Goal: Information Seeking & Learning: Learn about a topic

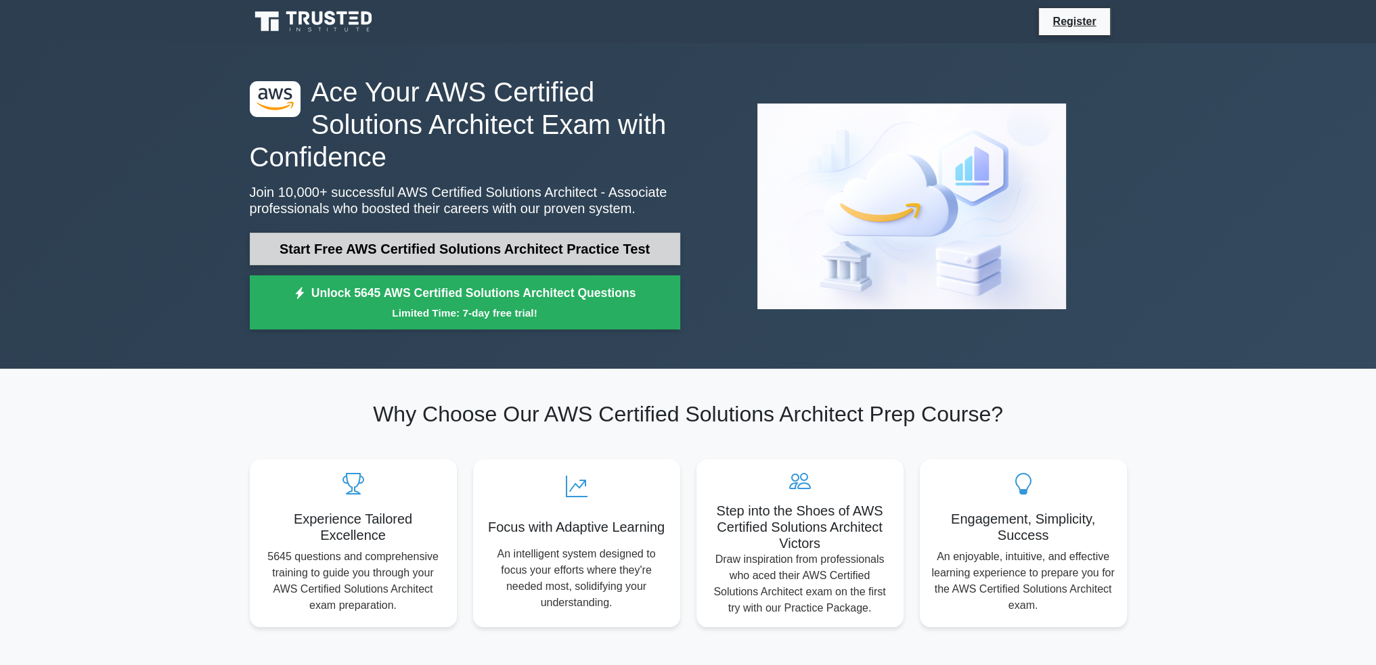
click at [430, 238] on link "Start Free AWS Certified Solutions Architect Practice Test" at bounding box center [465, 249] width 430 height 32
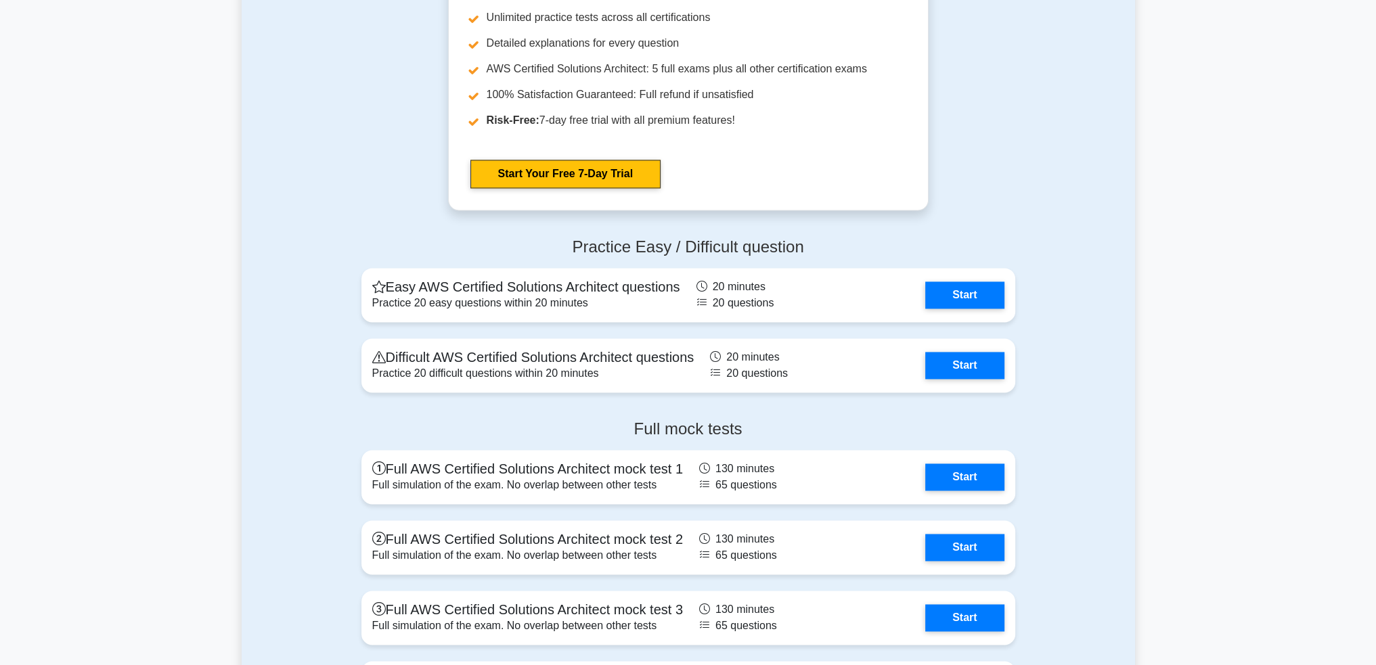
scroll to position [2774, 0]
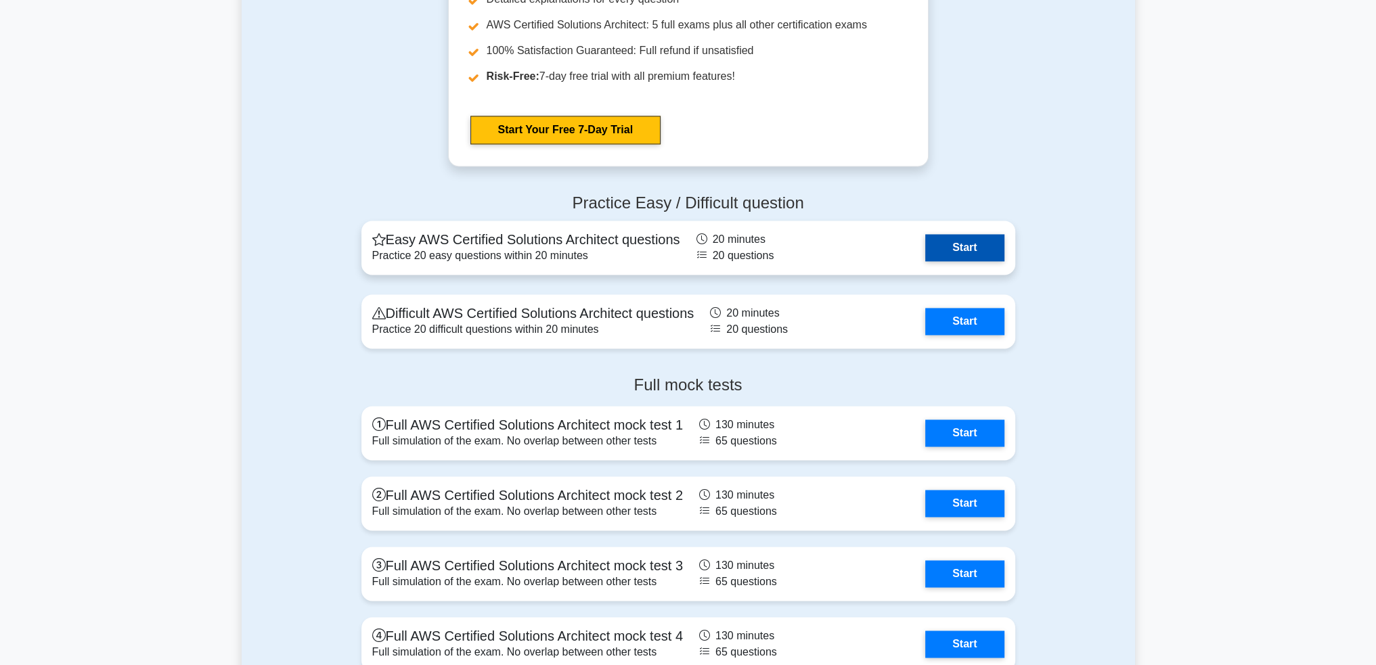
click at [969, 248] on link "Start" at bounding box center [964, 247] width 78 height 27
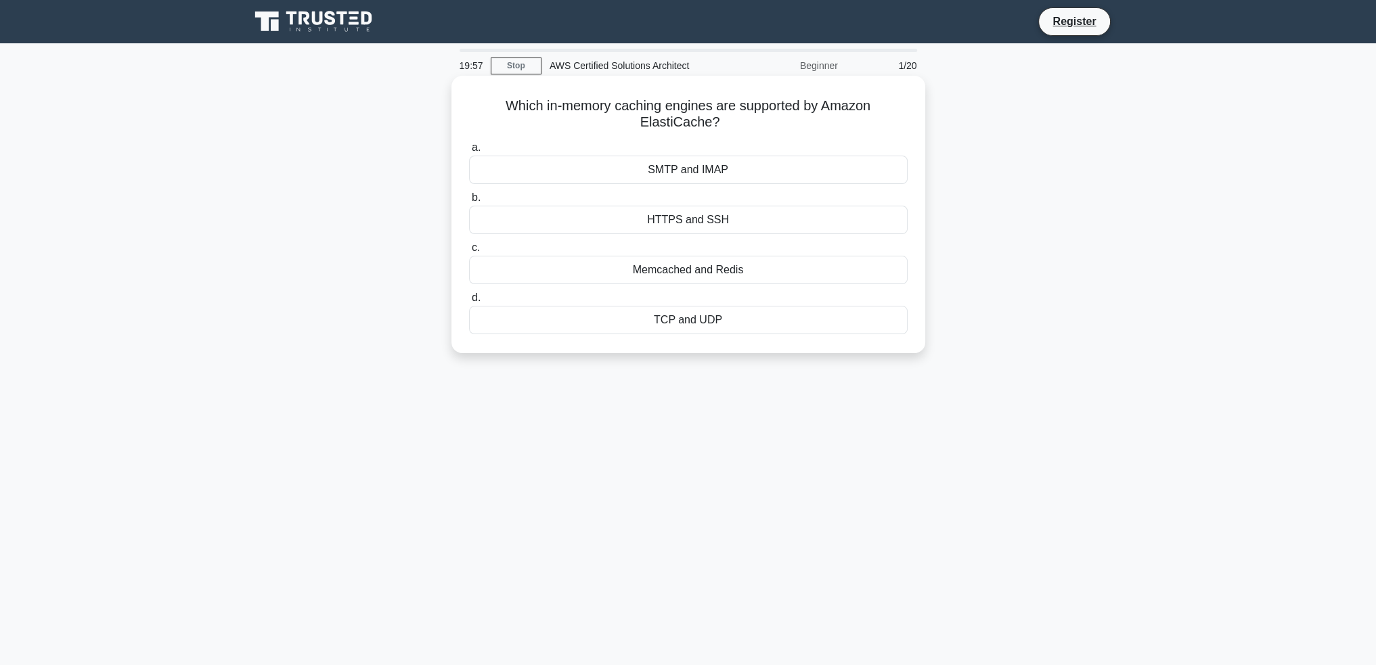
click at [723, 267] on div "Memcached and Redis" at bounding box center [688, 270] width 438 height 28
click at [469, 252] on input "c. Memcached and Redis" at bounding box center [469, 248] width 0 height 9
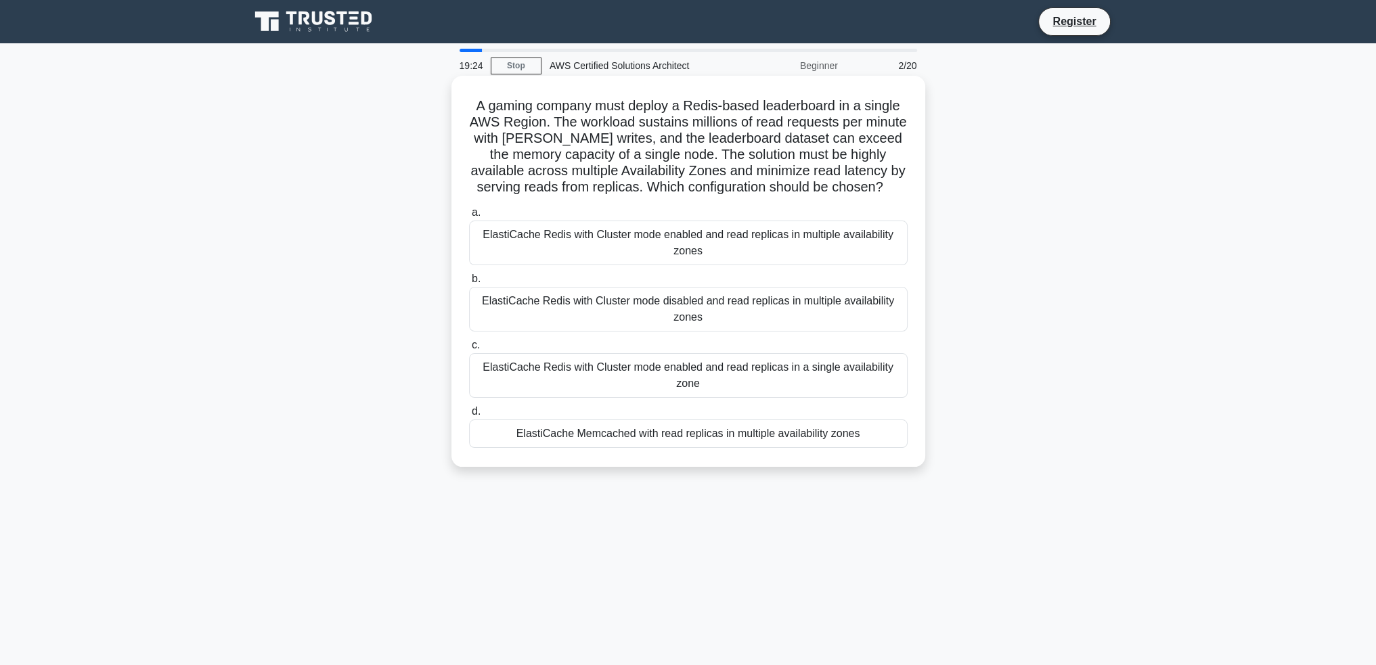
click at [802, 251] on div "ElastiCache Redis with Cluster mode enabled and read replicas in multiple avail…" at bounding box center [688, 243] width 438 height 45
click at [469, 217] on input "a. ElastiCache Redis with Cluster mode enabled and read replicas in multiple av…" at bounding box center [469, 212] width 0 height 9
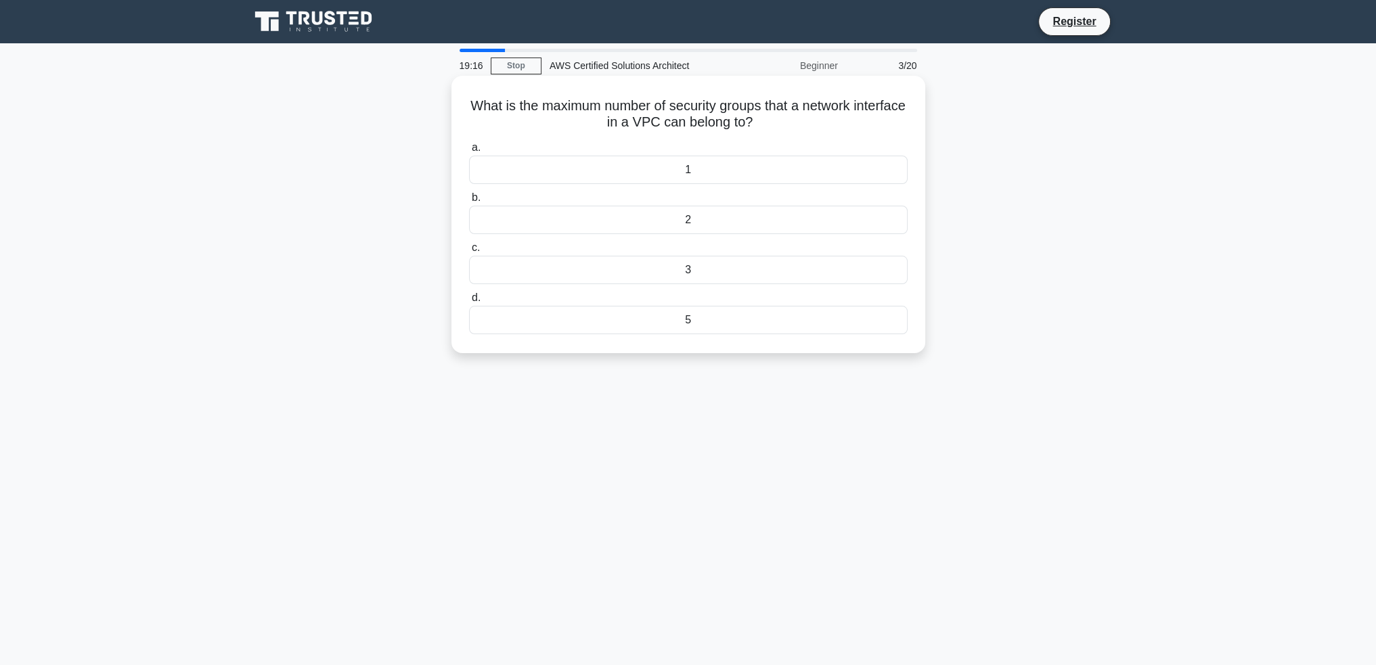
click at [700, 323] on div "5" at bounding box center [688, 320] width 438 height 28
click at [469, 302] on input "d. 5" at bounding box center [469, 298] width 0 height 9
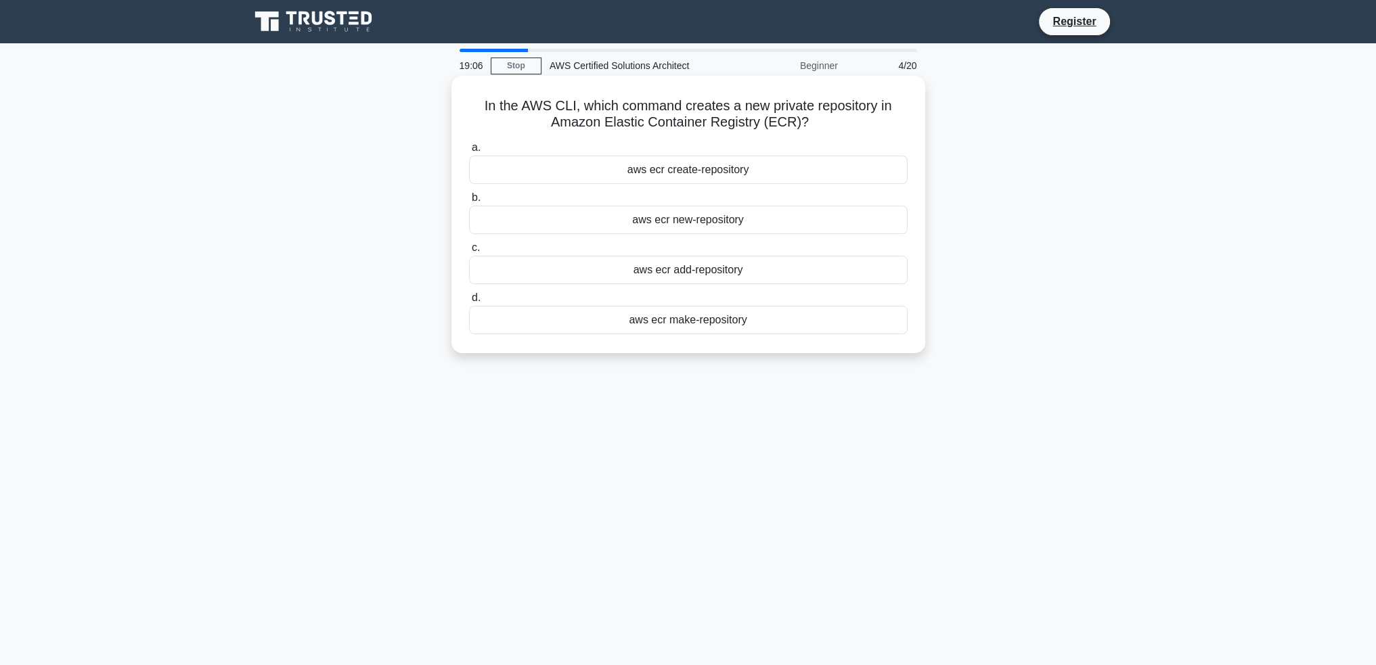
click at [719, 170] on div "aws ecr create-repository" at bounding box center [688, 170] width 438 height 28
click at [469, 152] on input "a. aws ecr create-repository" at bounding box center [469, 147] width 0 height 9
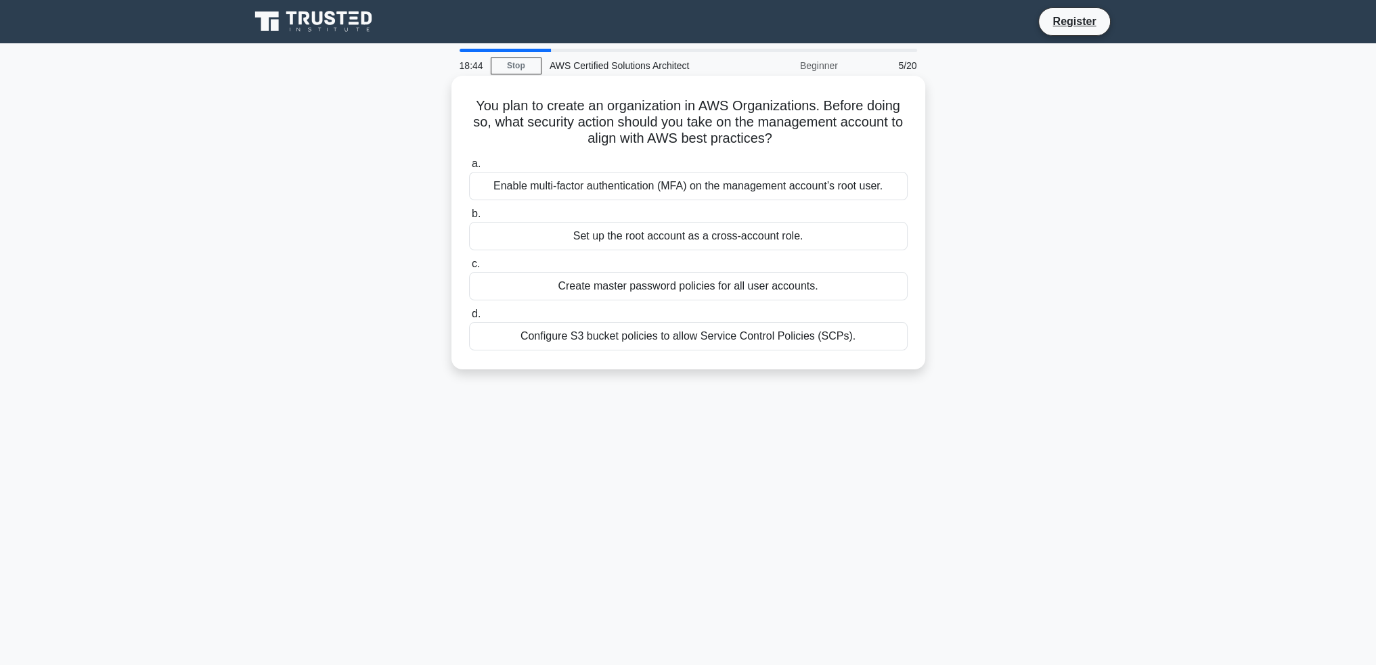
click at [766, 289] on div "Create master password policies for all user accounts." at bounding box center [688, 286] width 438 height 28
click at [469, 269] on input "c. Create master password policies for all user accounts." at bounding box center [469, 264] width 0 height 9
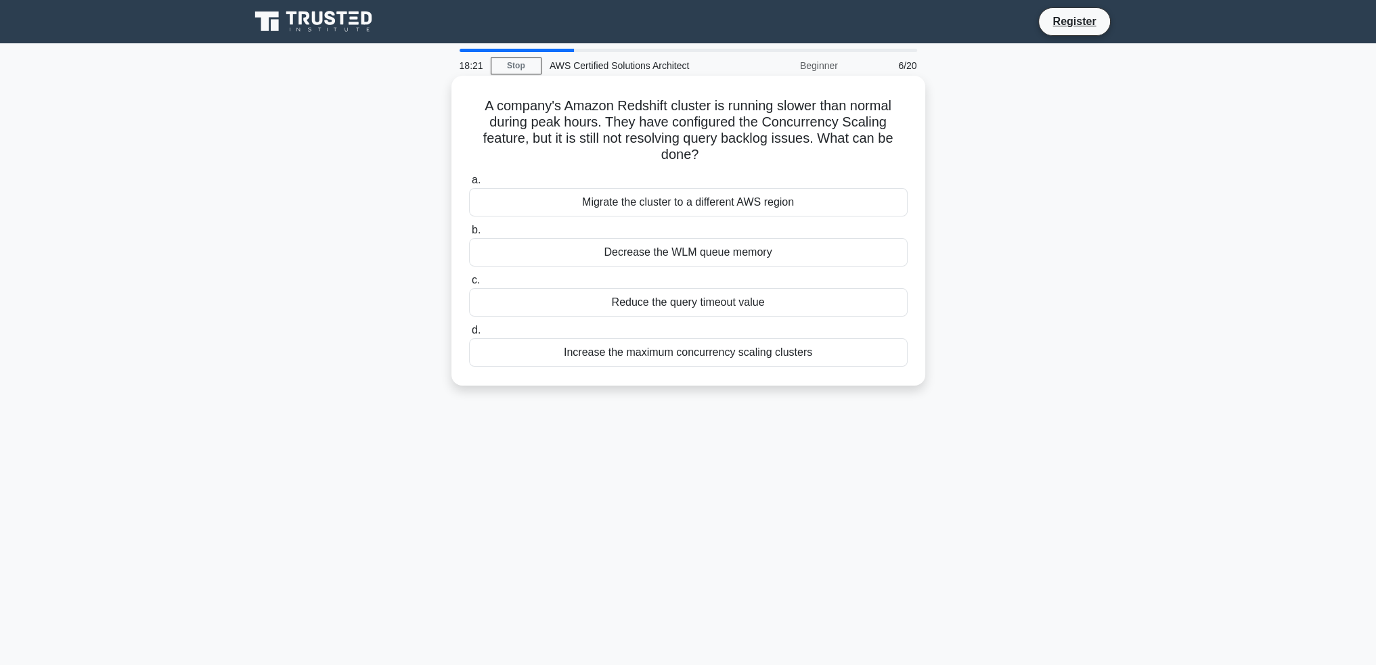
click at [831, 356] on div "Increase the maximum concurrency scaling clusters" at bounding box center [688, 352] width 438 height 28
click at [469, 335] on input "d. Increase the maximum concurrency scaling clusters" at bounding box center [469, 330] width 0 height 9
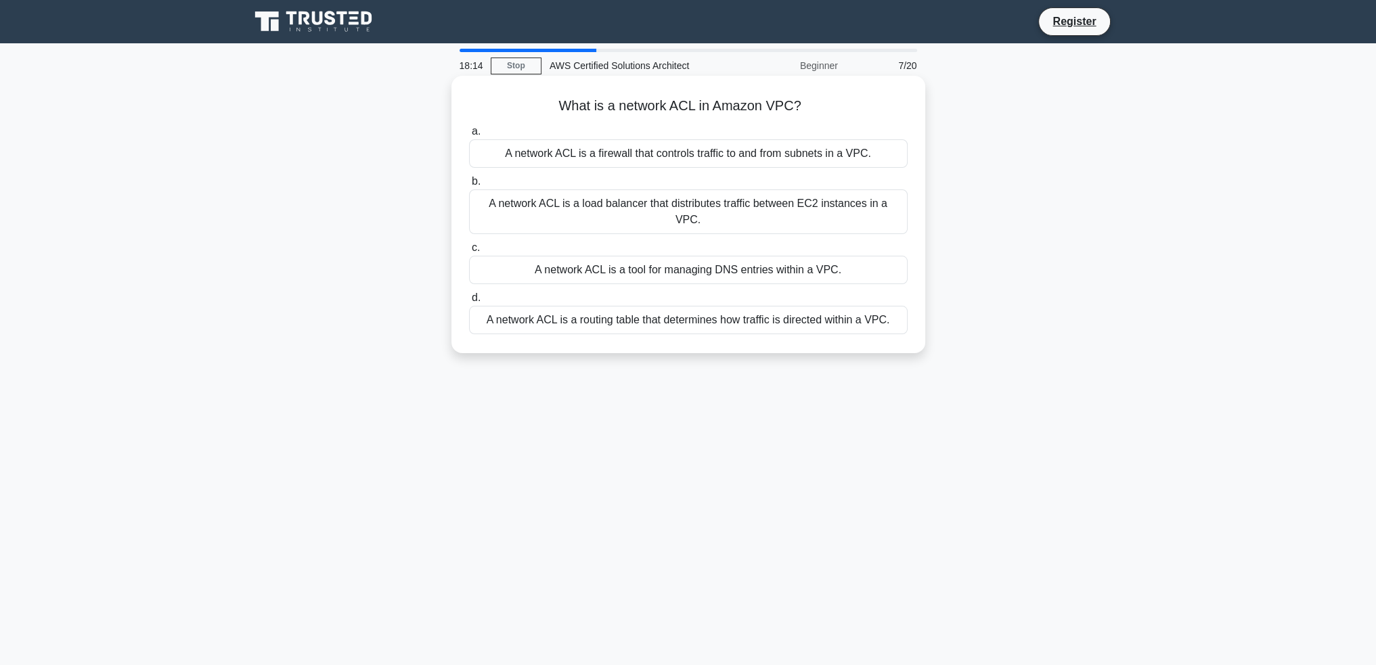
click at [838, 156] on div "A network ACL is a firewall that controls traffic to and from subnets in a VPC." at bounding box center [688, 153] width 438 height 28
click at [469, 136] on input "a. A network ACL is a firewall that controls traffic to and from subnets in a V…" at bounding box center [469, 131] width 0 height 9
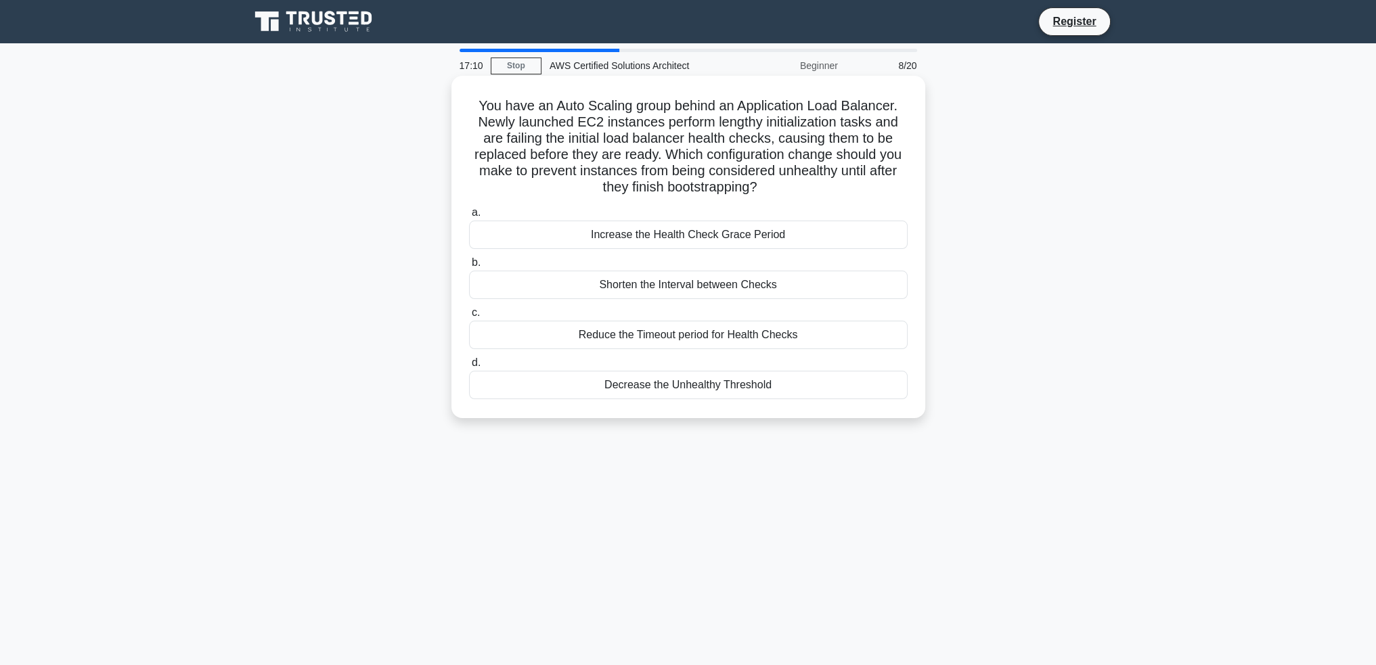
click at [816, 236] on div "Increase the Health Check Grace Period" at bounding box center [688, 235] width 438 height 28
click at [469, 217] on input "a. Increase the Health Check Grace Period" at bounding box center [469, 212] width 0 height 9
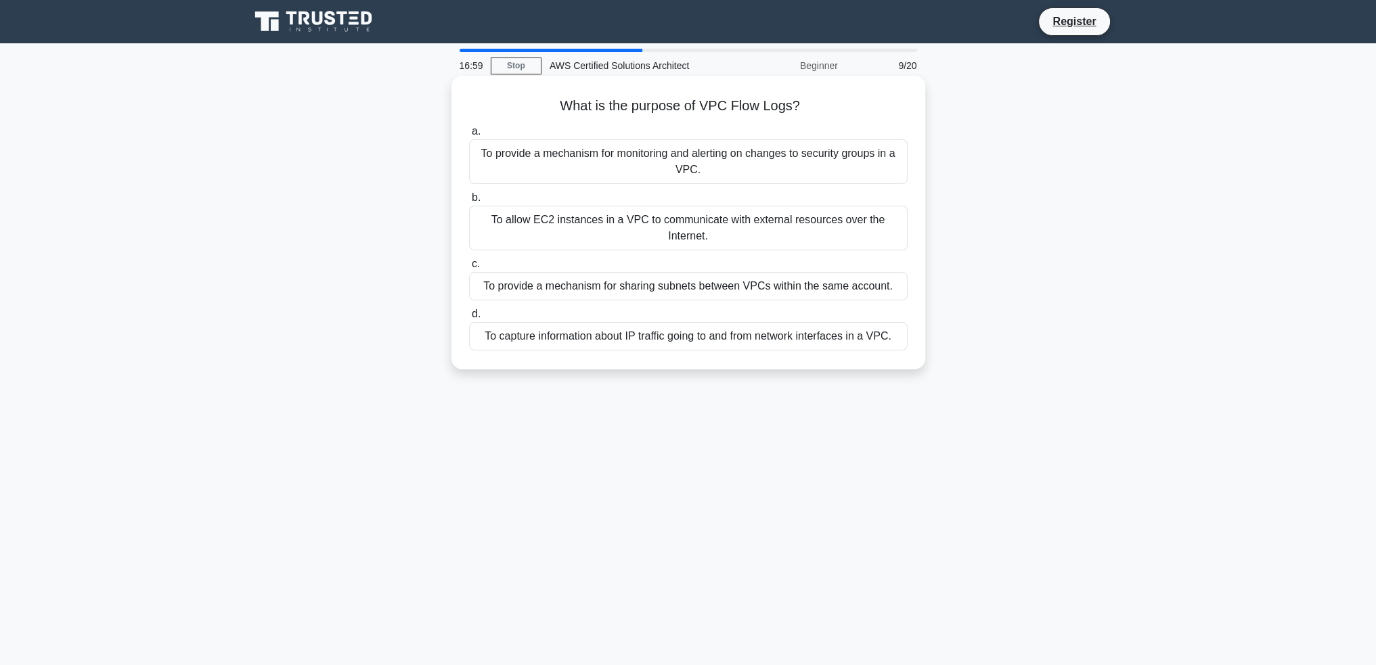
click at [796, 335] on div "To capture information about IP traffic going to and from network interfaces in…" at bounding box center [688, 336] width 438 height 28
click at [469, 319] on input "d. To capture information about IP traffic going to and from network interfaces…" at bounding box center [469, 314] width 0 height 9
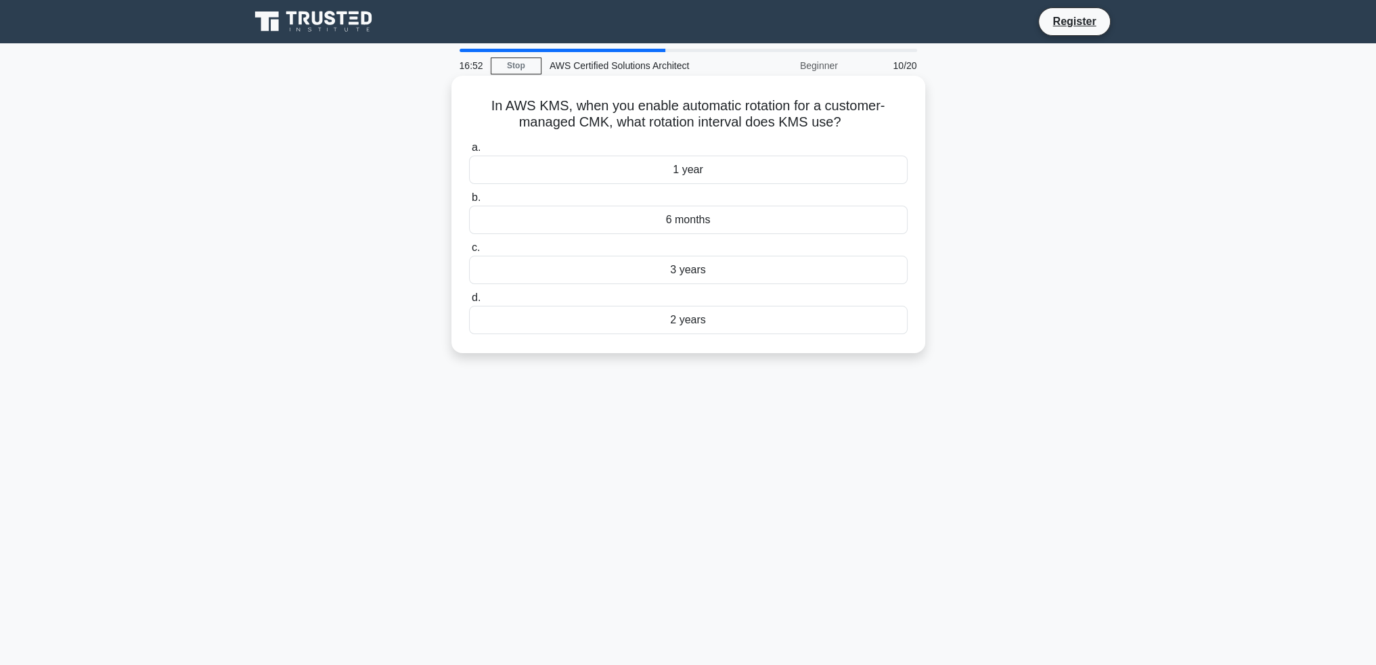
click at [739, 217] on div "6 months" at bounding box center [688, 220] width 438 height 28
click at [469, 202] on input "b. 6 months" at bounding box center [469, 198] width 0 height 9
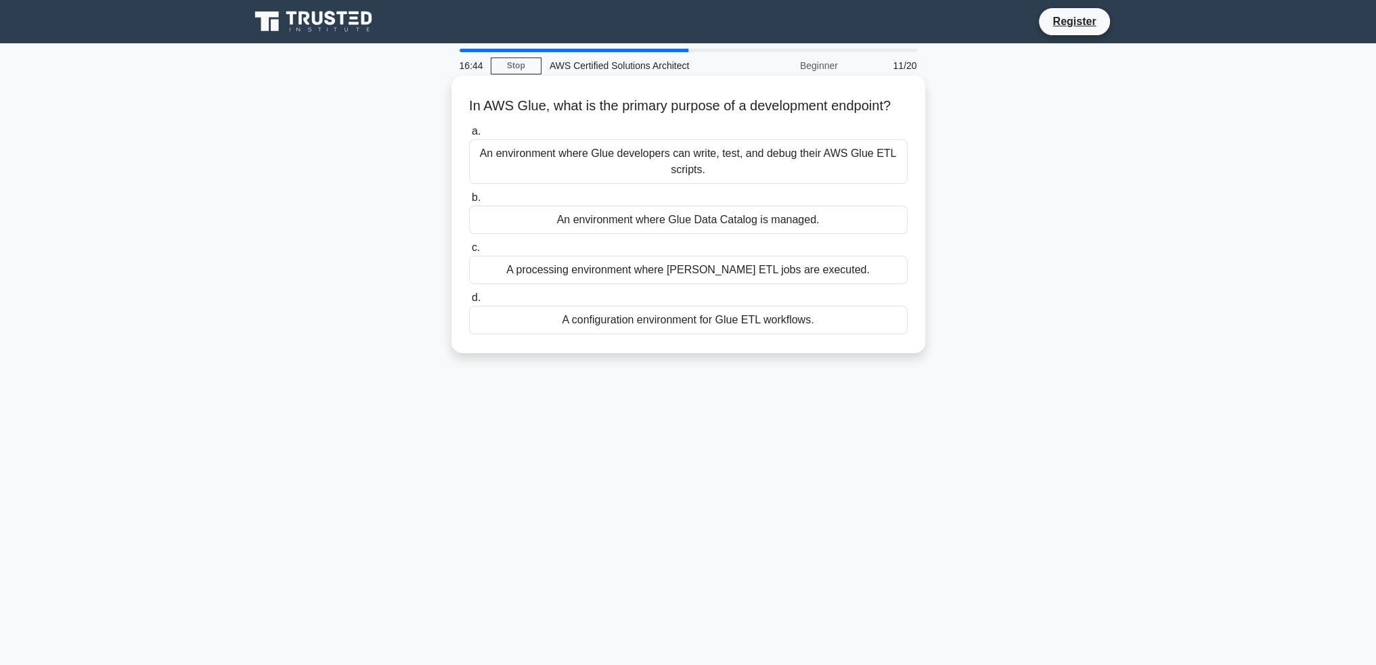
click at [735, 178] on div "An environment where Glue developers can write, test, and debug their AWS Glue …" at bounding box center [688, 161] width 438 height 45
click at [469, 136] on input "a. An environment where Glue developers can write, test, and debug their AWS Gl…" at bounding box center [469, 131] width 0 height 9
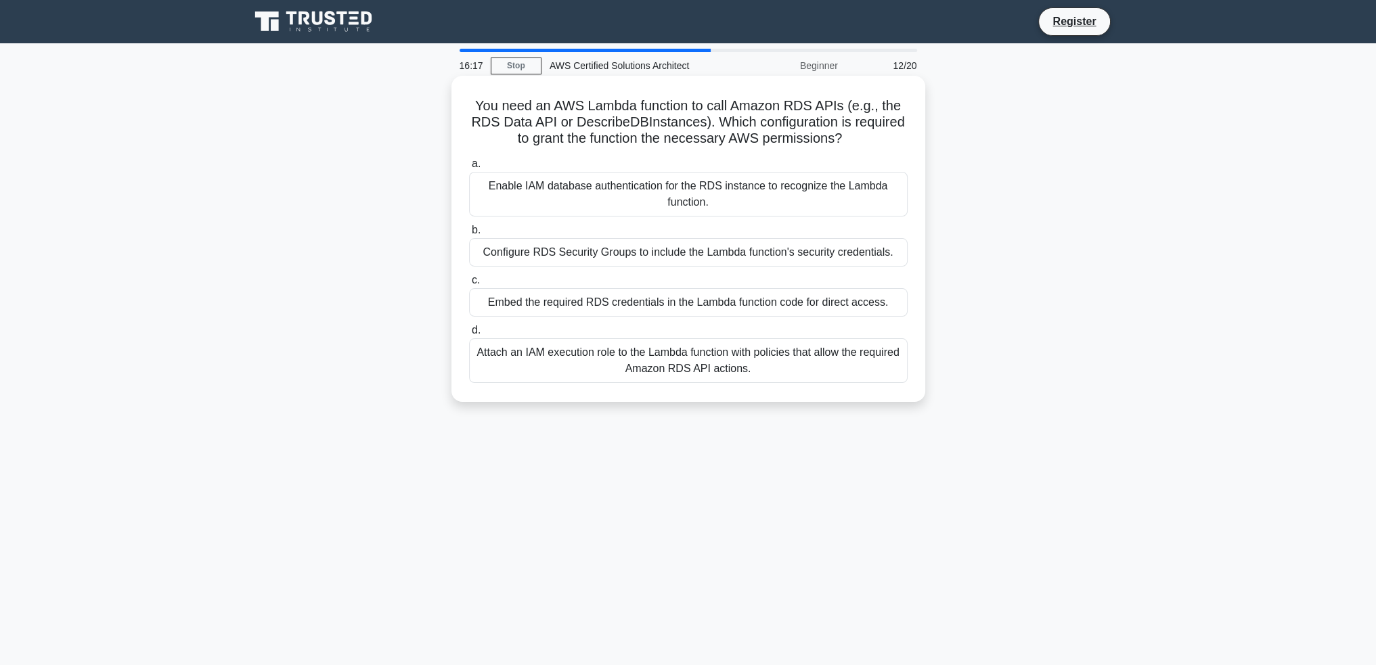
click at [769, 357] on div "Attach an IAM execution role to the Lambda function with policies that allow th…" at bounding box center [688, 360] width 438 height 45
click at [469, 335] on input "d. Attach an IAM execution role to the Lambda function with policies that allow…" at bounding box center [469, 330] width 0 height 9
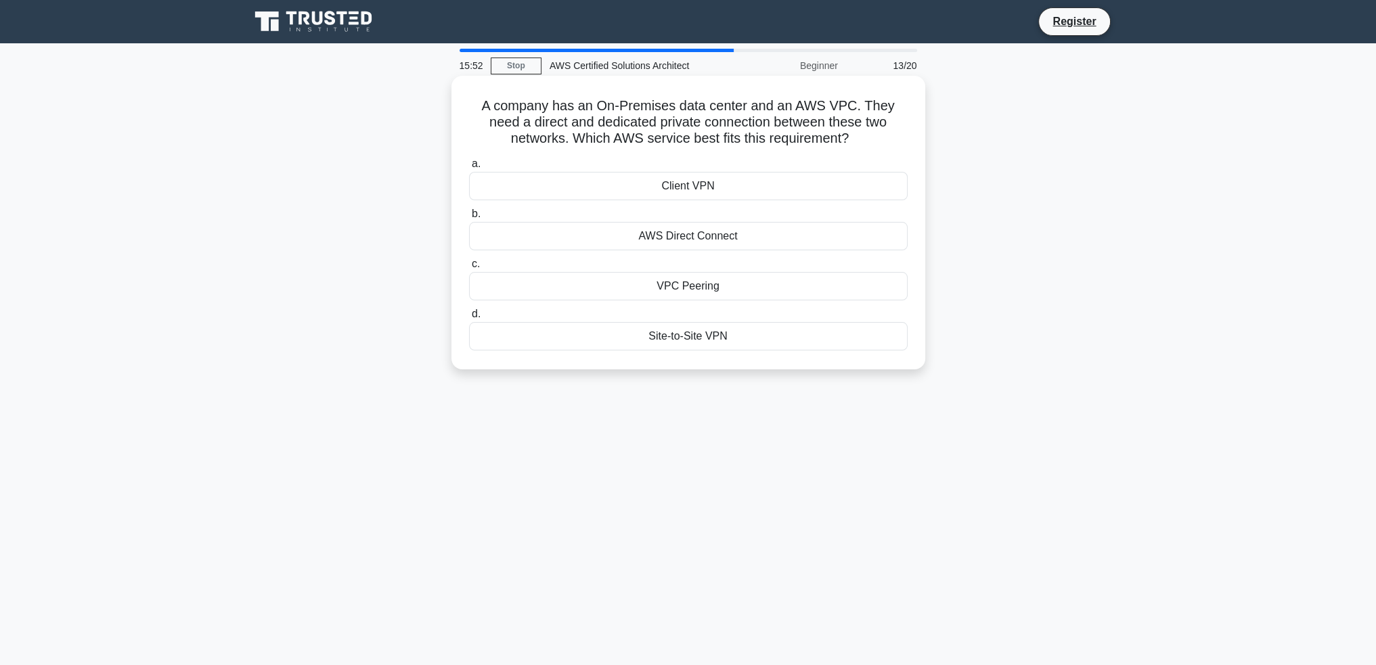
click at [786, 284] on div "VPC Peering" at bounding box center [688, 286] width 438 height 28
click at [469, 269] on input "c. VPC Peering" at bounding box center [469, 264] width 0 height 9
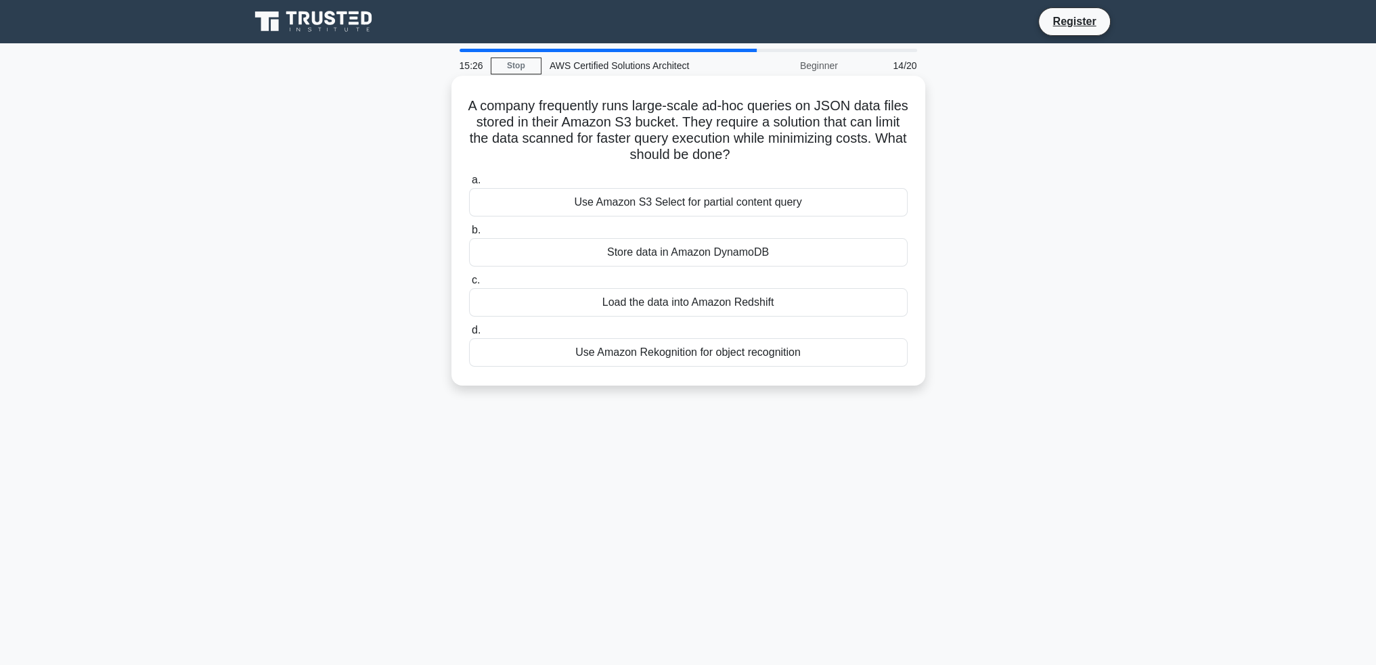
click at [789, 254] on div "Store data in Amazon DynamoDB" at bounding box center [688, 252] width 438 height 28
click at [469, 235] on input "b. Store data in Amazon DynamoDB" at bounding box center [469, 230] width 0 height 9
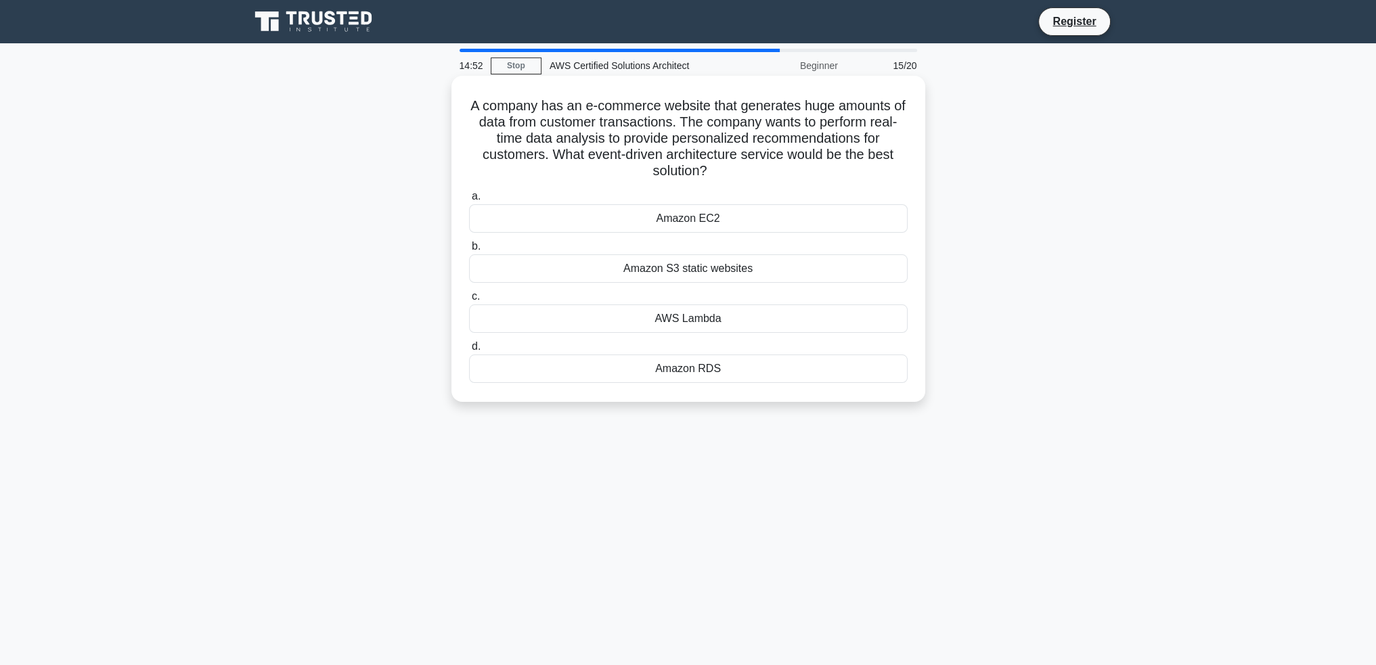
click at [758, 376] on div "Amazon RDS" at bounding box center [688, 369] width 438 height 28
click at [469, 351] on input "d. Amazon RDS" at bounding box center [469, 346] width 0 height 9
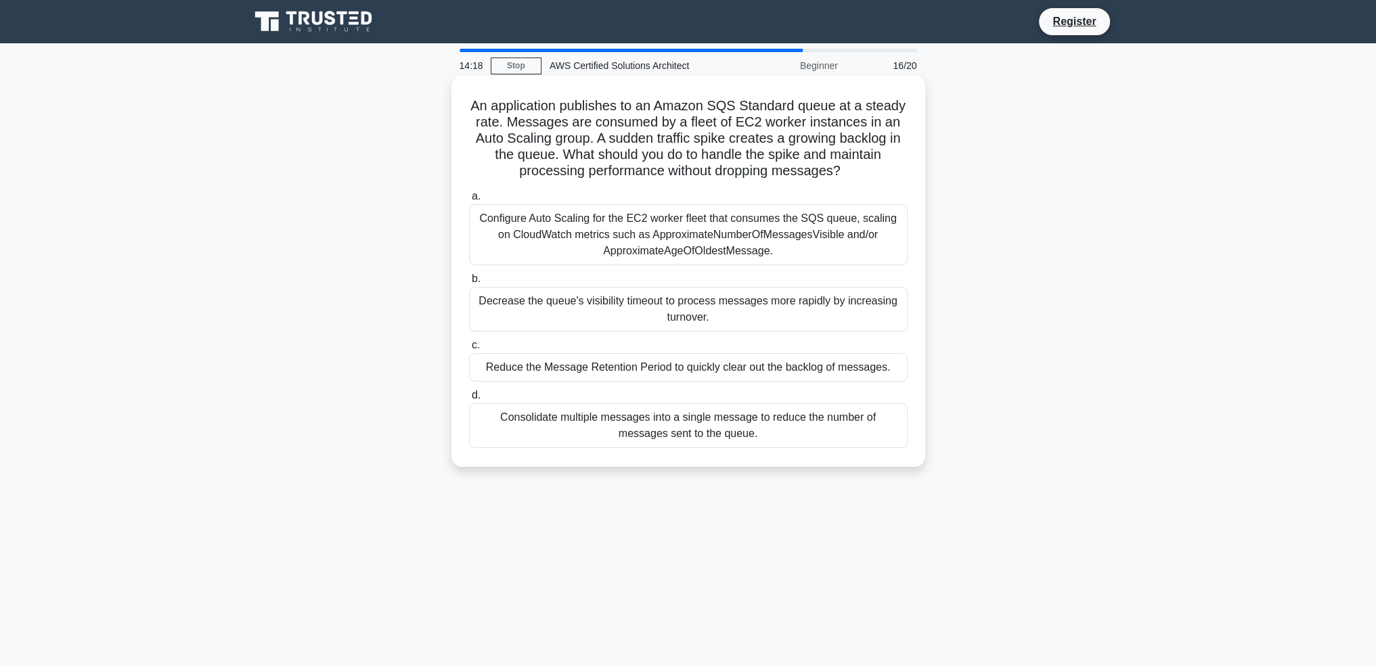
click at [863, 255] on div "Configure Auto Scaling for the EC2 worker fleet that consumes the SQS queue, sc…" at bounding box center [688, 234] width 438 height 61
click at [469, 201] on input "a. Configure Auto Scaling for the EC2 worker fleet that consumes the SQS queue,…" at bounding box center [469, 196] width 0 height 9
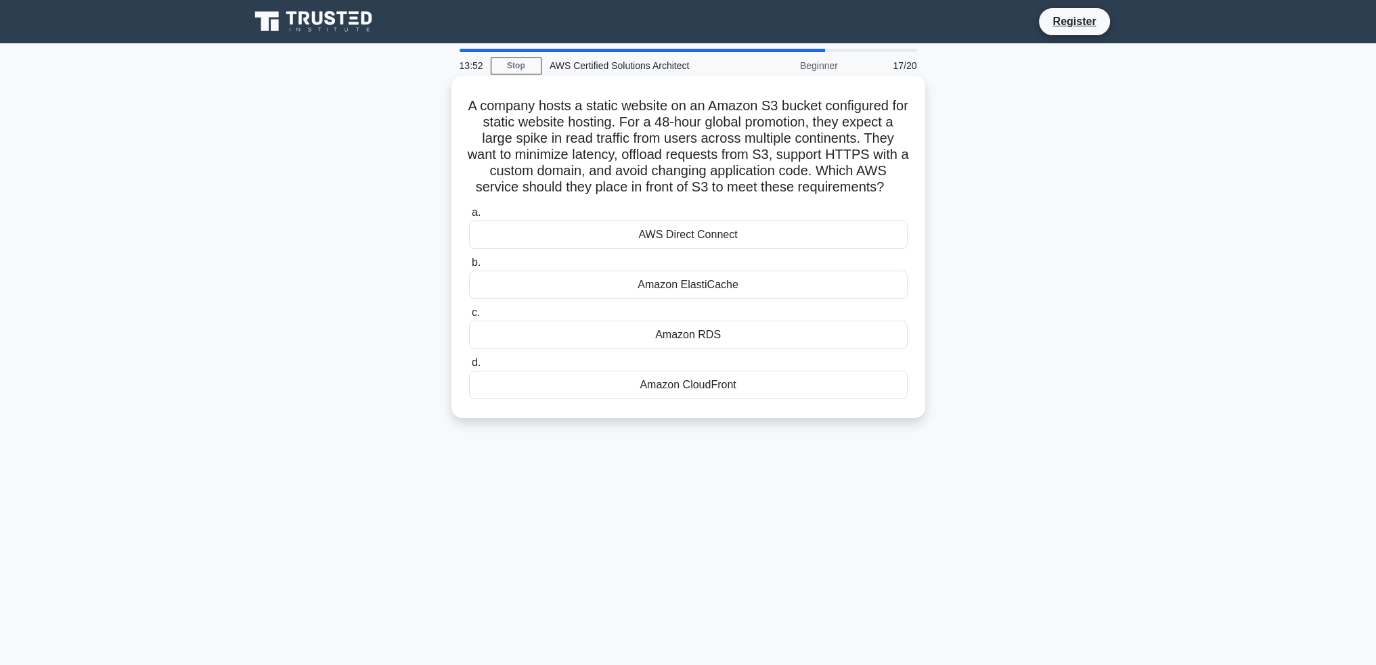
click at [826, 399] on div "Amazon CloudFront" at bounding box center [688, 385] width 438 height 28
click at [469, 367] on input "d. Amazon CloudFront" at bounding box center [469, 363] width 0 height 9
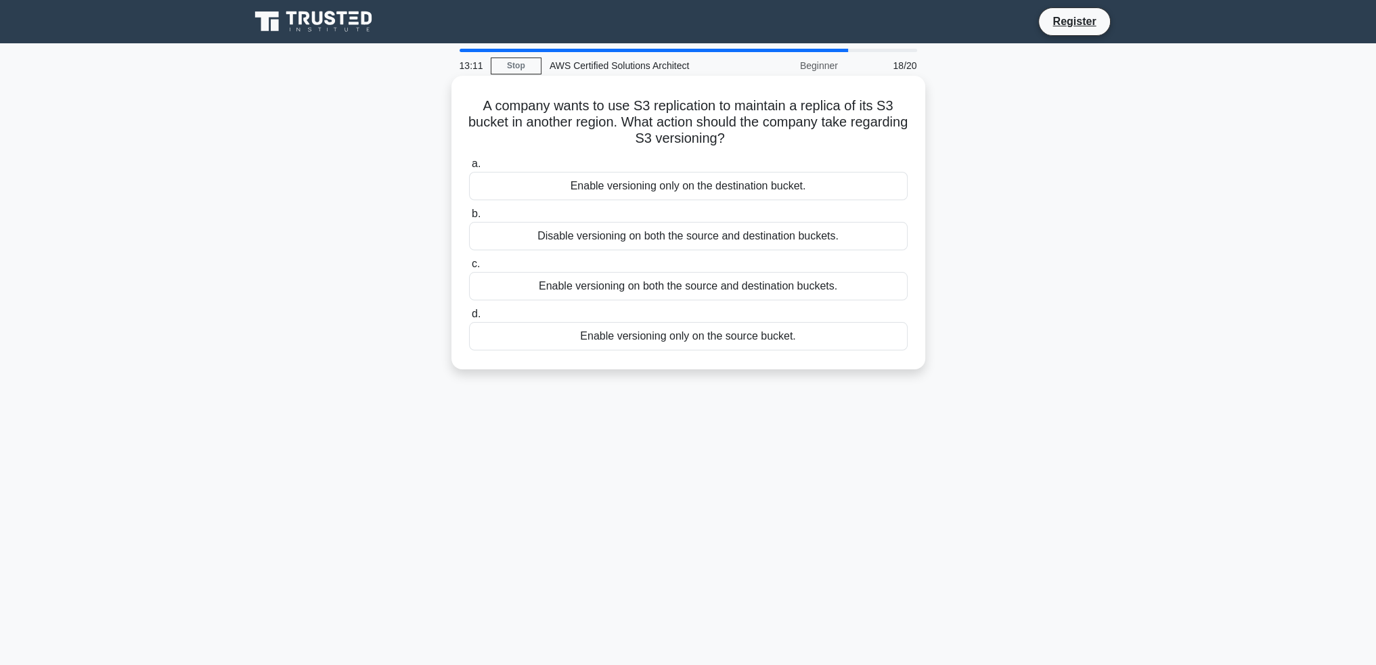
click at [781, 296] on div "Enable versioning on both the source and destination buckets." at bounding box center [688, 286] width 438 height 28
click at [469, 269] on input "c. Enable versioning on both the source and destination buckets." at bounding box center [469, 264] width 0 height 9
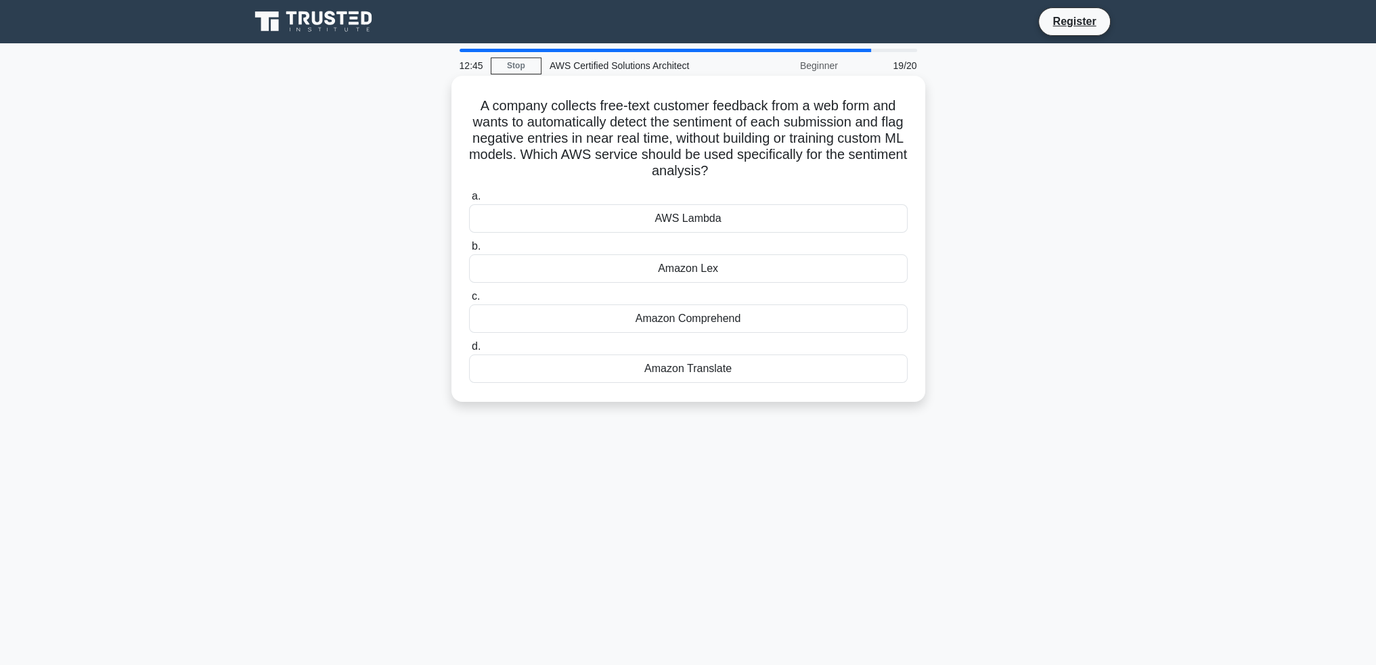
click at [765, 324] on div "Amazon Comprehend" at bounding box center [688, 319] width 438 height 28
click at [469, 301] on input "c. Amazon Comprehend" at bounding box center [469, 296] width 0 height 9
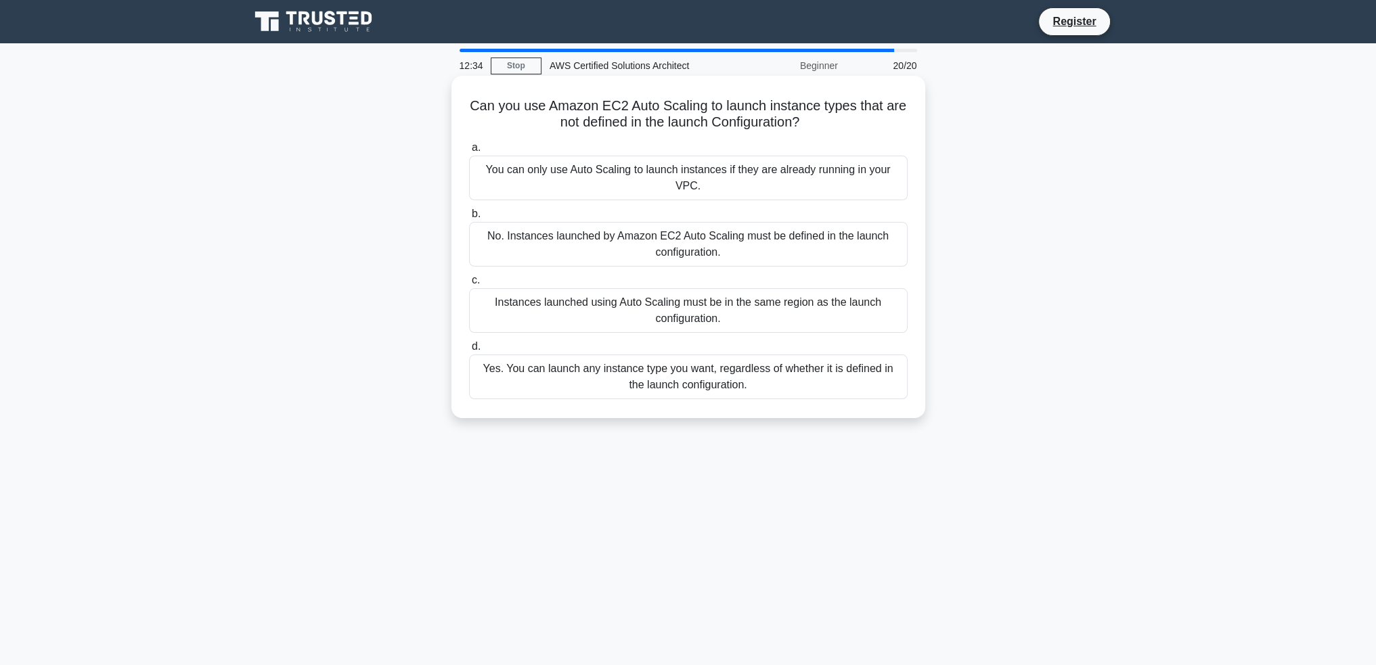
click at [793, 233] on div "No. Instances launched by Amazon EC2 Auto Scaling must be defined in the launch…" at bounding box center [688, 244] width 438 height 45
click at [469, 219] on input "b. No. Instances launched by Amazon EC2 Auto Scaling must be defined in the lau…" at bounding box center [469, 214] width 0 height 9
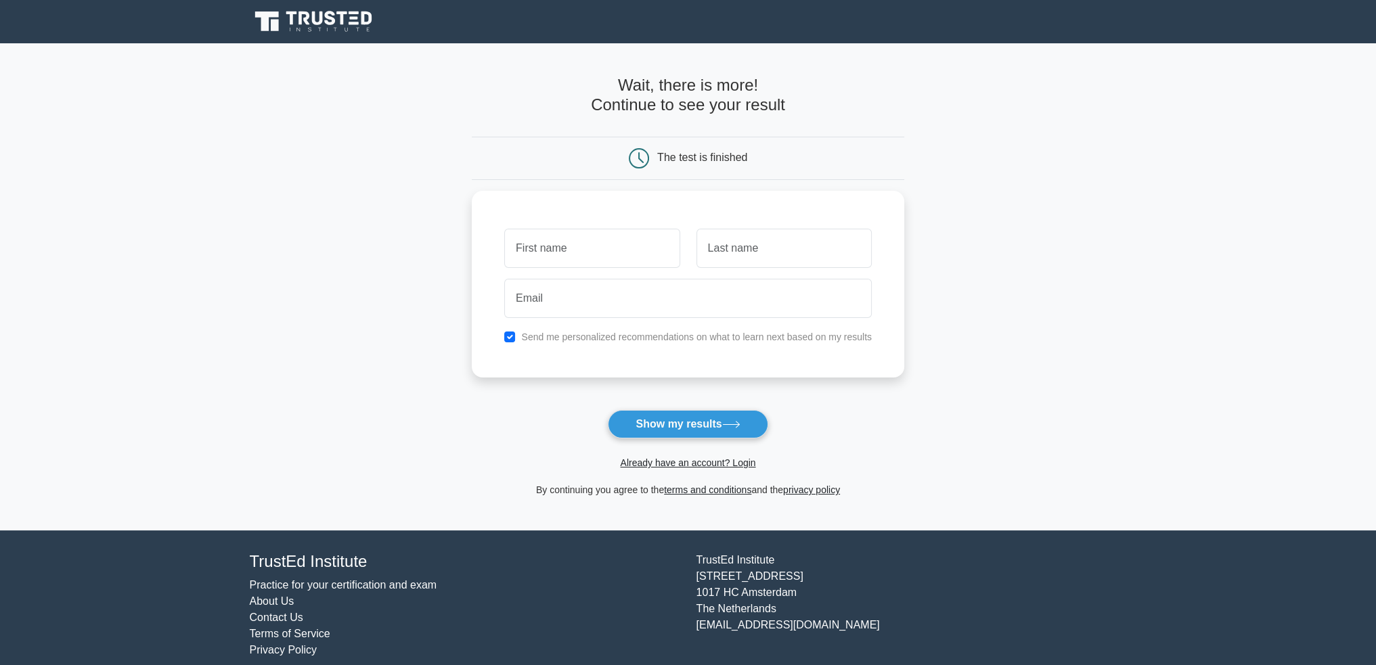
click at [685, 407] on form "Wait, there is more! Continue to see your result The test is finished and the" at bounding box center [688, 287] width 432 height 422
click at [677, 416] on button "Show my results" at bounding box center [688, 424] width 160 height 28
click at [861, 381] on form "Wait, there is more! Continue to see your result The test is finished and the" at bounding box center [688, 287] width 432 height 422
click at [665, 336] on label "Send me personalized recommendations on what to learn next based on my results" at bounding box center [696, 333] width 351 height 11
click at [511, 335] on input "checkbox" at bounding box center [509, 333] width 11 height 11
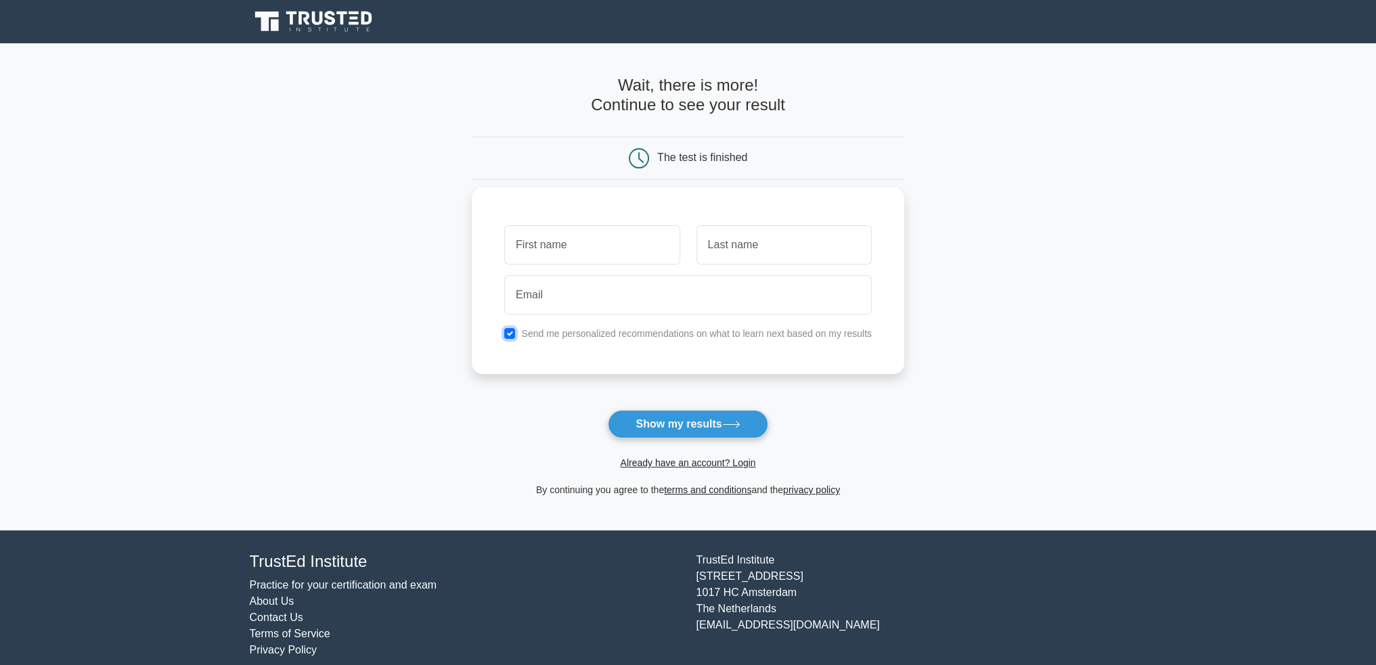
checkbox input "false"
click at [606, 292] on input "email" at bounding box center [687, 294] width 367 height 39
type input "[EMAIL_ADDRESS][DOMAIN_NAME]"
click at [599, 254] on input "text" at bounding box center [591, 244] width 175 height 39
drag, startPoint x: 547, startPoint y: 252, endPoint x: 463, endPoint y: 249, distance: 84.0
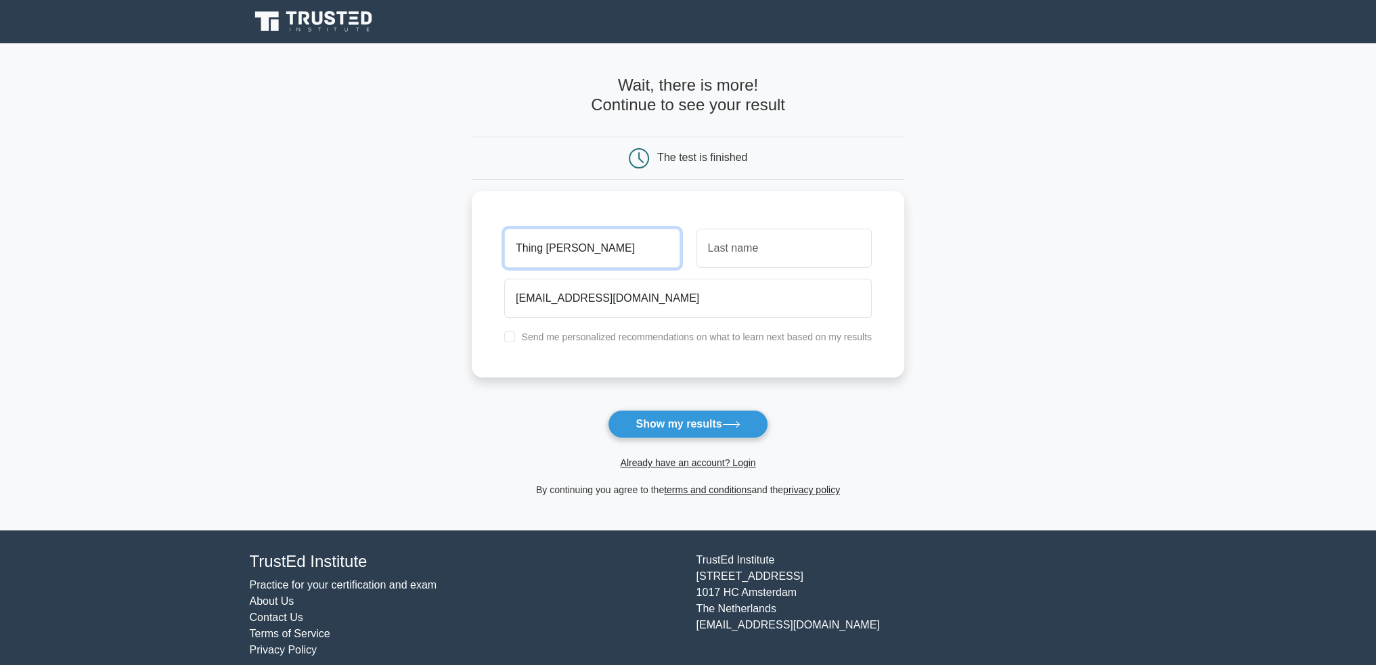
click at [463, 249] on main "Wait, there is more! Continue to see your result The test is finished Thing [PE…" at bounding box center [688, 286] width 1376 height 487
type input "[PERSON_NAME]"
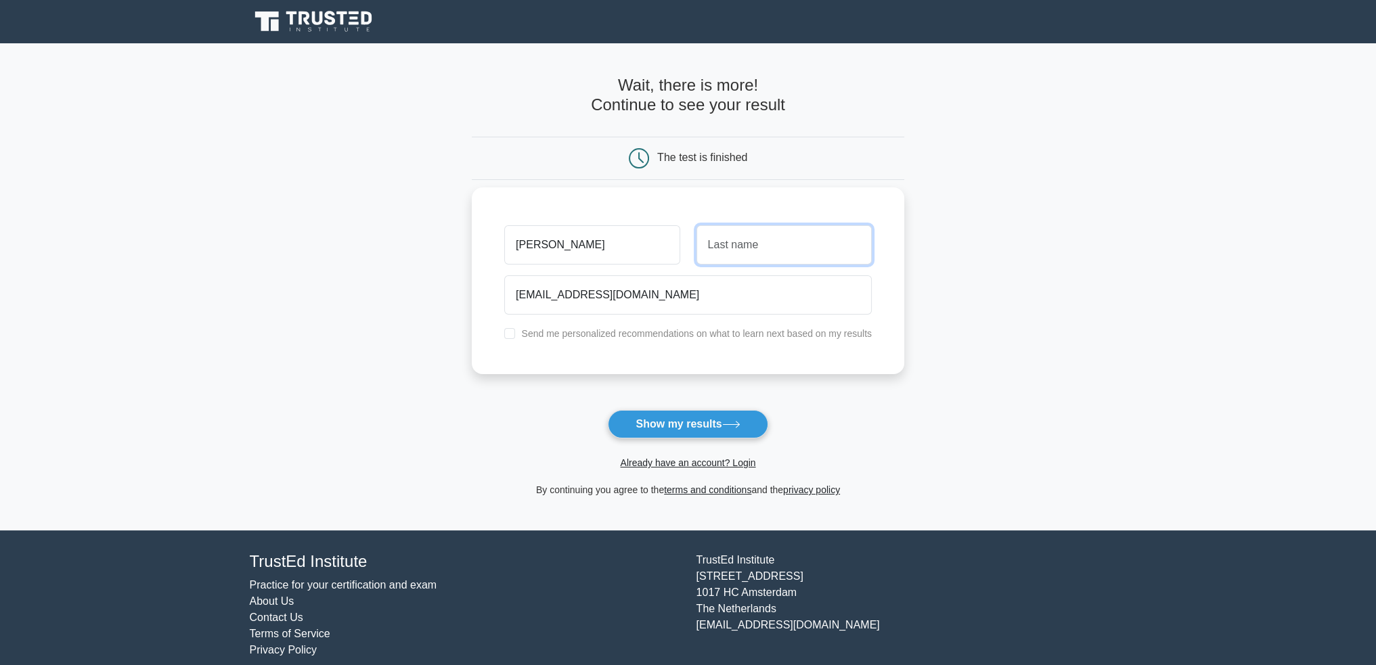
click at [808, 248] on input "text" at bounding box center [783, 244] width 175 height 39
